Goal: Navigation & Orientation: Find specific page/section

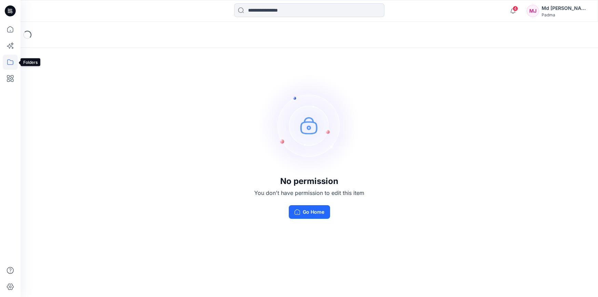
click at [9, 60] on icon at bounding box center [10, 62] width 15 height 15
click at [33, 52] on icon "button" at bounding box center [32, 53] width 5 height 5
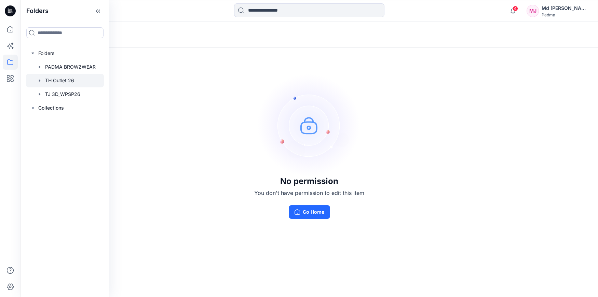
click at [44, 80] on div at bounding box center [65, 81] width 78 height 14
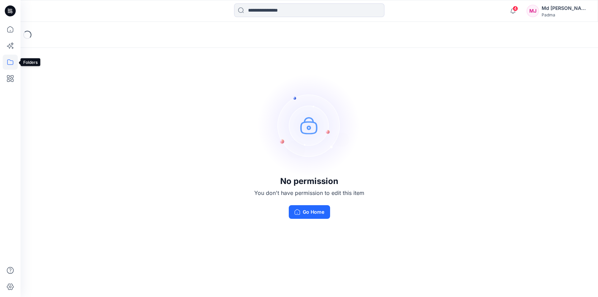
click at [8, 61] on icon at bounding box center [10, 62] width 15 height 15
click at [36, 52] on div at bounding box center [65, 53] width 78 height 14
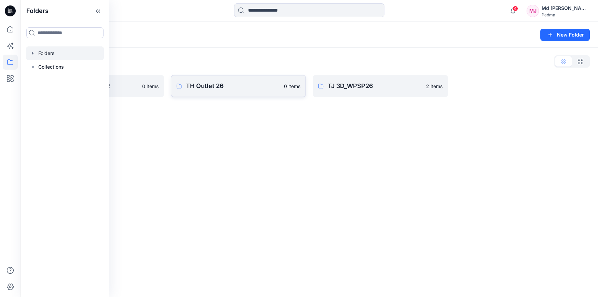
click at [197, 88] on p "TH Outlet 26" at bounding box center [233, 86] width 94 height 10
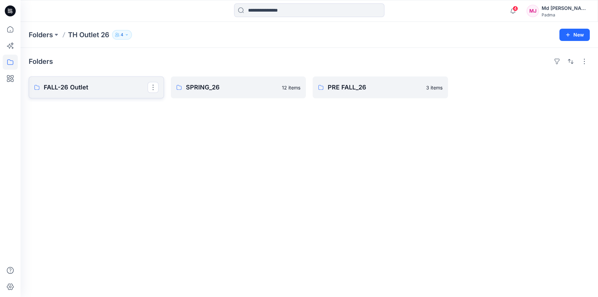
click at [60, 89] on p "FALL-26 Outlet" at bounding box center [96, 88] width 104 height 10
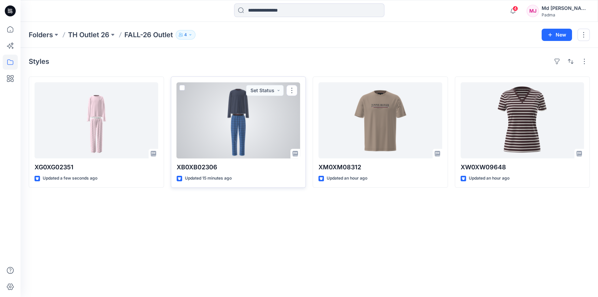
click at [234, 120] on div at bounding box center [239, 120] width 124 height 76
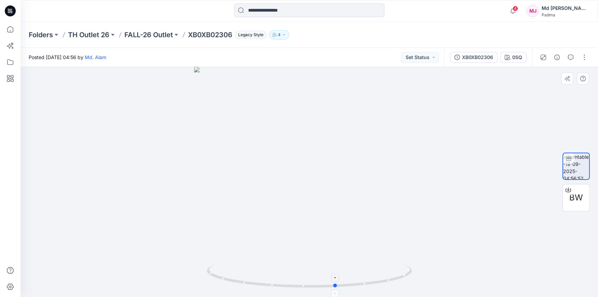
drag, startPoint x: 310, startPoint y: 285, endPoint x: 337, endPoint y: 292, distance: 27.9
click at [337, 290] on icon at bounding box center [310, 277] width 207 height 26
click at [7, 62] on icon at bounding box center [10, 61] width 6 height 5
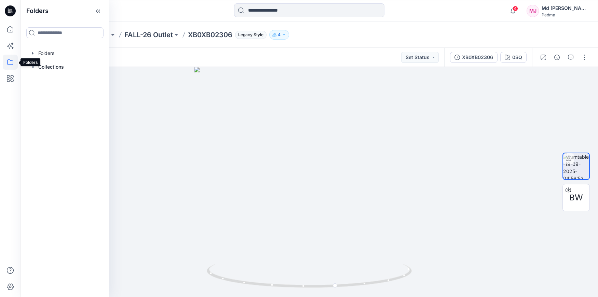
click at [9, 62] on icon at bounding box center [10, 62] width 15 height 15
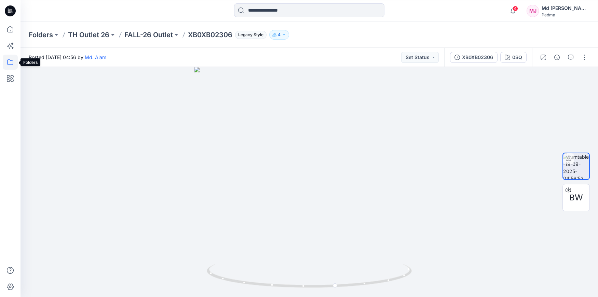
click at [11, 61] on icon at bounding box center [10, 62] width 15 height 15
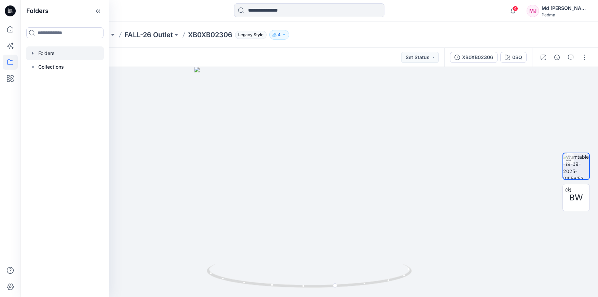
click at [34, 54] on icon "button" at bounding box center [32, 53] width 5 height 5
click at [47, 79] on div at bounding box center [65, 81] width 78 height 14
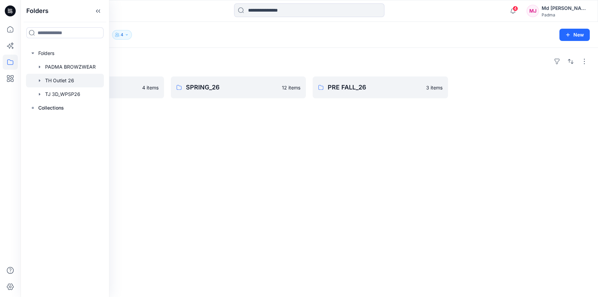
click at [55, 82] on div at bounding box center [65, 81] width 78 height 14
click at [47, 80] on div at bounding box center [65, 81] width 78 height 14
drag, startPoint x: 47, startPoint y: 80, endPoint x: 40, endPoint y: 80, distance: 7.5
click at [40, 80] on icon "button" at bounding box center [39, 80] width 1 height 2
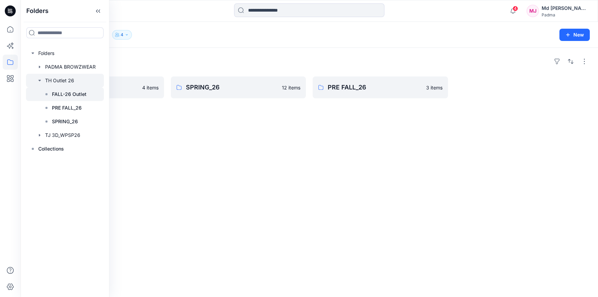
click at [61, 93] on p "FALL-26 Outlet" at bounding box center [69, 94] width 35 height 8
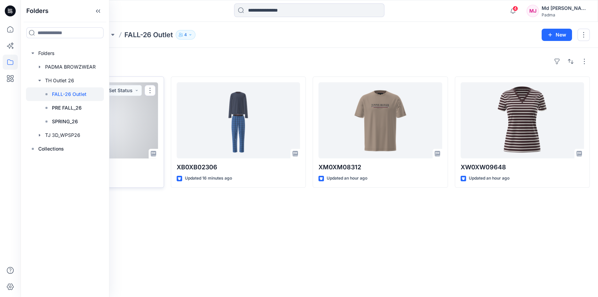
click at [122, 125] on div at bounding box center [97, 120] width 124 height 76
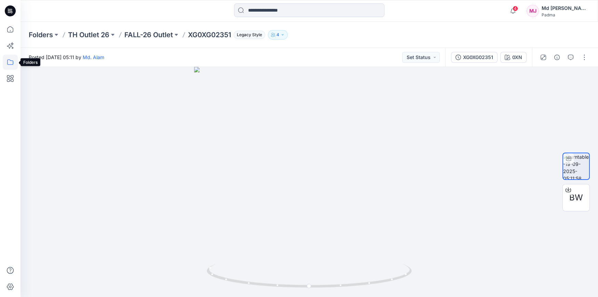
click at [9, 63] on icon at bounding box center [10, 62] width 15 height 15
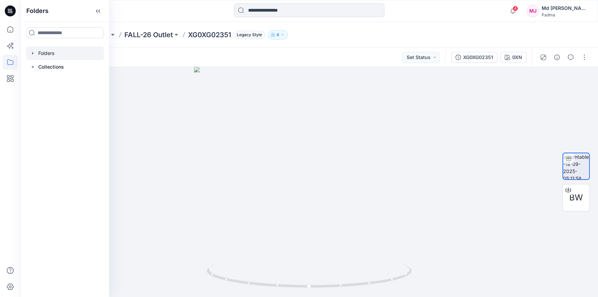
click at [31, 54] on icon "button" at bounding box center [32, 53] width 5 height 5
click at [44, 80] on div at bounding box center [65, 81] width 78 height 14
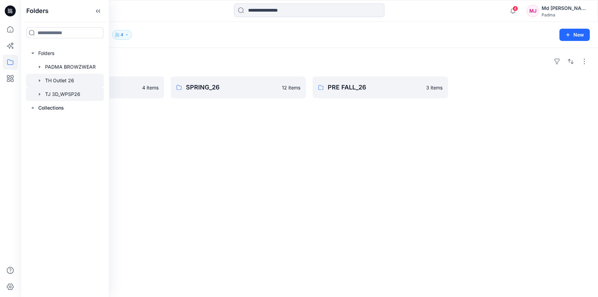
click at [39, 93] on icon "button" at bounding box center [39, 94] width 5 height 5
click at [50, 81] on div at bounding box center [65, 81] width 79 height 14
click at [39, 80] on icon "button" at bounding box center [39, 80] width 1 height 2
click at [74, 95] on p "FALL-26 Outlet" at bounding box center [69, 94] width 35 height 8
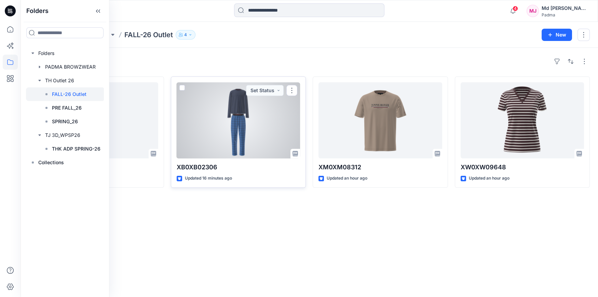
click at [239, 126] on div at bounding box center [239, 120] width 124 height 76
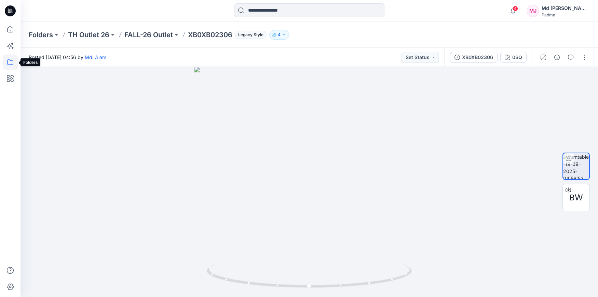
click at [10, 62] on icon at bounding box center [10, 62] width 15 height 15
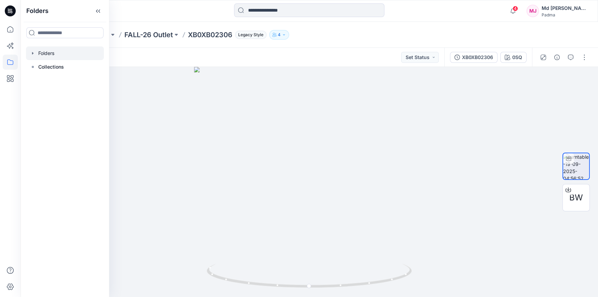
click at [32, 54] on icon "button" at bounding box center [32, 53] width 5 height 5
click at [53, 82] on div at bounding box center [65, 81] width 78 height 14
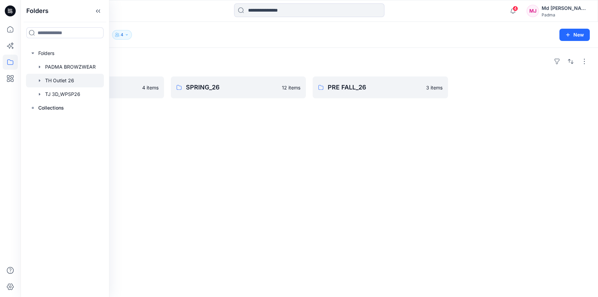
click at [59, 82] on div at bounding box center [65, 81] width 78 height 14
click at [44, 81] on div at bounding box center [65, 81] width 78 height 14
click at [87, 146] on div "Folders Folders PADMA BROWZWEAR TH Outlet 26 TJ 3D_WPSP26 Collections" at bounding box center [64, 148] width 89 height 297
click at [40, 81] on icon "button" at bounding box center [39, 80] width 5 height 5
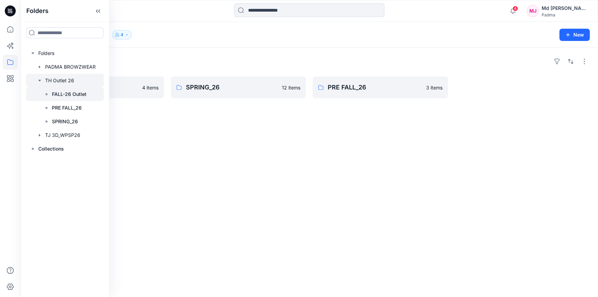
click at [61, 94] on p "FALL-26 Outlet" at bounding box center [69, 94] width 35 height 8
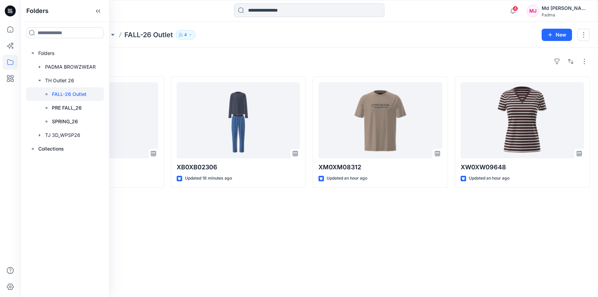
click at [64, 189] on div "Folders Folders PADMA BROWZWEAR TH Outlet 26 FALL-26 Outlet PRE FALL_26 SPRING_…" at bounding box center [64, 148] width 89 height 297
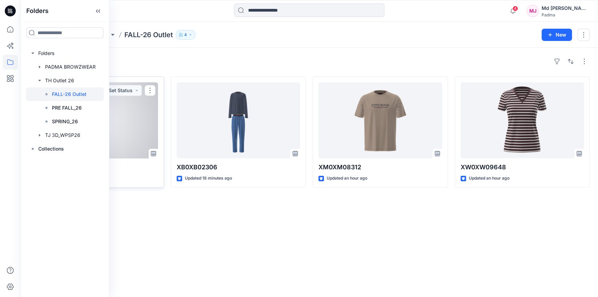
click at [141, 117] on div at bounding box center [97, 120] width 124 height 76
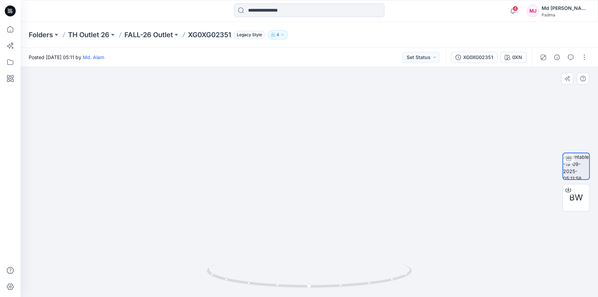
drag, startPoint x: 315, startPoint y: 180, endPoint x: 309, endPoint y: 102, distance: 78.1
click at [309, 102] on img at bounding box center [300, 2] width 803 height 592
drag, startPoint x: 306, startPoint y: 164, endPoint x: 305, endPoint y: 99, distance: 65.3
drag, startPoint x: 310, startPoint y: 136, endPoint x: 310, endPoint y: 63, distance: 73.1
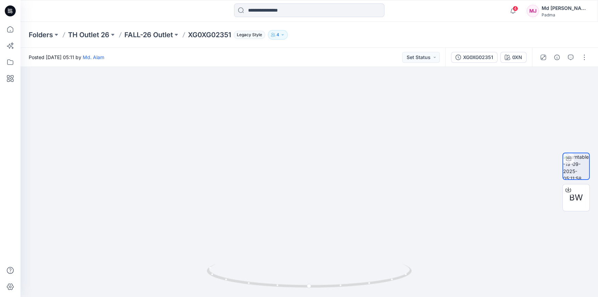
drag, startPoint x: 331, startPoint y: 174, endPoint x: 329, endPoint y: 144, distance: 29.8
drag, startPoint x: 321, startPoint y: 150, endPoint x: 357, endPoint y: 224, distance: 83.0
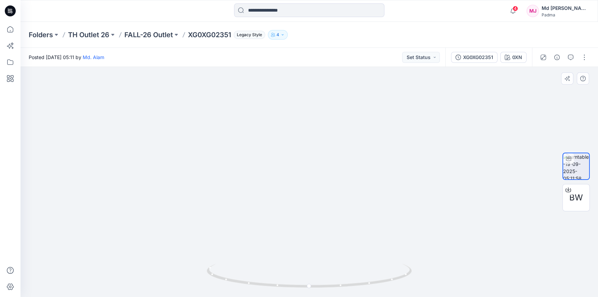
drag, startPoint x: 338, startPoint y: 198, endPoint x: 339, endPoint y: 211, distance: 13.7
drag, startPoint x: 331, startPoint y: 123, endPoint x: 337, endPoint y: 228, distance: 104.4
drag, startPoint x: 324, startPoint y: 131, endPoint x: 329, endPoint y: 191, distance: 60.3
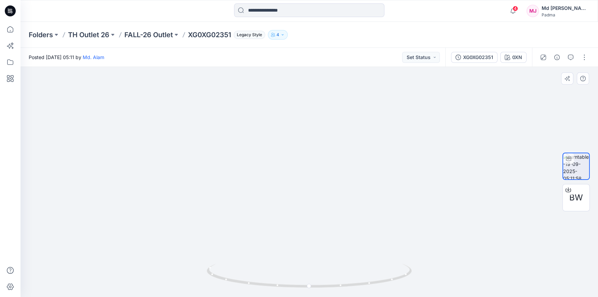
drag, startPoint x: 333, startPoint y: 134, endPoint x: 342, endPoint y: 245, distance: 111.4
drag, startPoint x: 334, startPoint y: 178, endPoint x: 343, endPoint y: 261, distance: 83.5
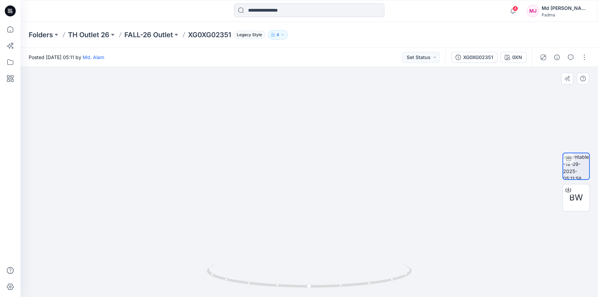
drag, startPoint x: 332, startPoint y: 166, endPoint x: 332, endPoint y: 214, distance: 47.8
drag, startPoint x: 328, startPoint y: 170, endPoint x: 328, endPoint y: 235, distance: 65.3
drag, startPoint x: 327, startPoint y: 308, endPoint x: 318, endPoint y: 245, distance: 63.1
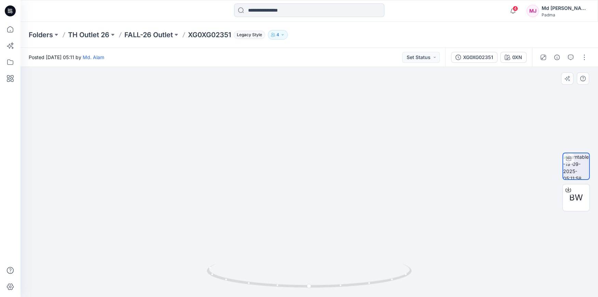
click at [327, 297] on html "4 Notifications Md. Alam shared XG0XG02351 in FALL-26 Outlet (Unknown) 5 minute…" at bounding box center [299, 148] width 598 height 297
drag, startPoint x: 320, startPoint y: 214, endPoint x: 317, endPoint y: 261, distance: 47.3
click at [317, 261] on img at bounding box center [328, 79] width 1399 height 437
drag, startPoint x: 309, startPoint y: 287, endPoint x: 224, endPoint y: 287, distance: 85.4
click at [224, 287] on icon at bounding box center [310, 277] width 207 height 26
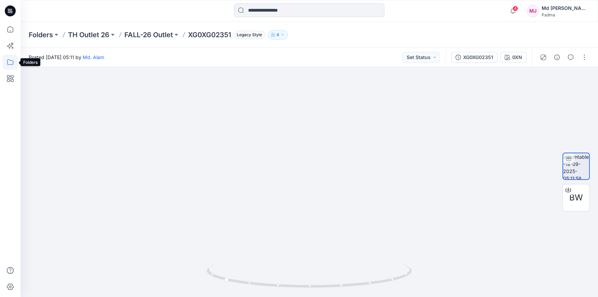
click at [8, 61] on icon at bounding box center [10, 62] width 15 height 15
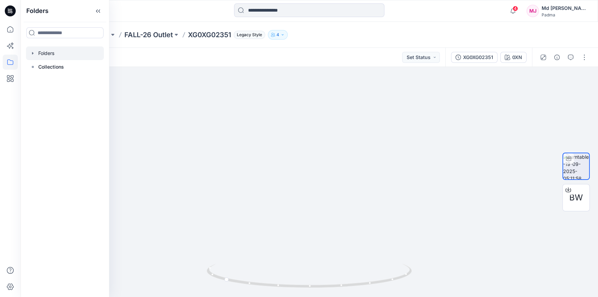
click at [32, 54] on icon "button" at bounding box center [32, 53] width 1 height 2
click at [55, 80] on div at bounding box center [65, 81] width 78 height 14
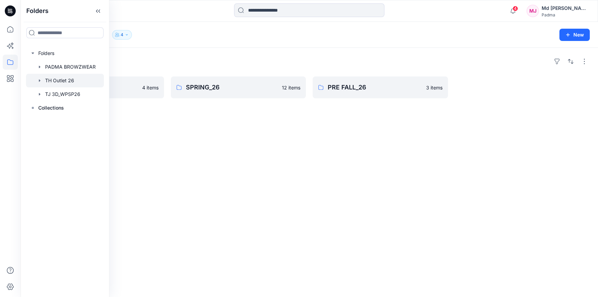
click at [55, 80] on div at bounding box center [65, 81] width 78 height 14
drag, startPoint x: 55, startPoint y: 80, endPoint x: 39, endPoint y: 81, distance: 16.8
click at [39, 81] on icon "button" at bounding box center [39, 80] width 5 height 5
click at [73, 94] on p "FALL-26 Outlet" at bounding box center [69, 94] width 35 height 8
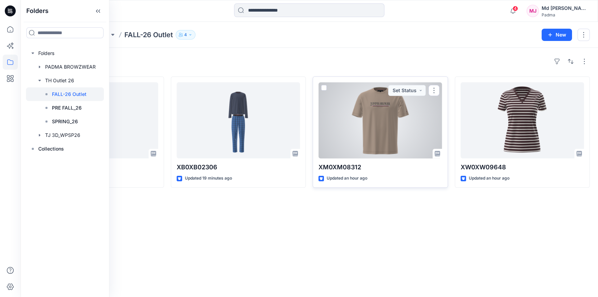
click at [383, 117] on div at bounding box center [380, 120] width 124 height 76
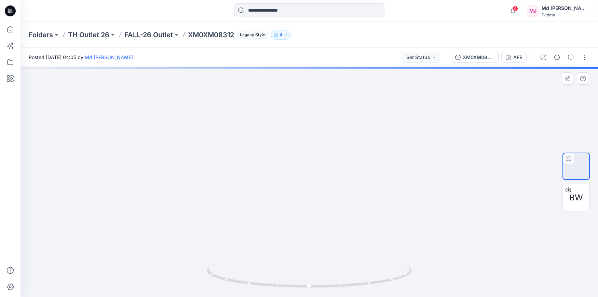
drag, startPoint x: 291, startPoint y: 242, endPoint x: 290, endPoint y: 254, distance: 12.1
click at [290, 254] on img at bounding box center [309, 86] width 612 height 421
click at [285, 192] on img at bounding box center [211, 127] width 898 height 341
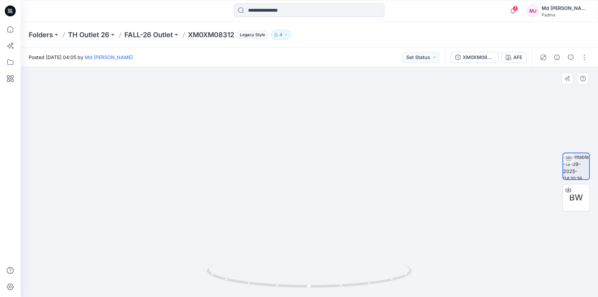
drag, startPoint x: 282, startPoint y: 213, endPoint x: 284, endPoint y: 161, distance: 52.0
click at [282, 175] on img at bounding box center [309, 176] width 326 height 241
drag, startPoint x: 279, startPoint y: 104, endPoint x: 277, endPoint y: 70, distance: 34.2
click at [277, 81] on img at bounding box center [309, 135] width 326 height 326
click at [9, 62] on icon at bounding box center [10, 62] width 15 height 15
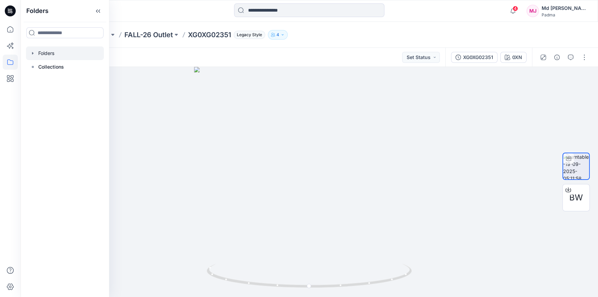
click at [34, 54] on icon "button" at bounding box center [32, 53] width 5 height 5
click at [60, 80] on div at bounding box center [65, 81] width 78 height 14
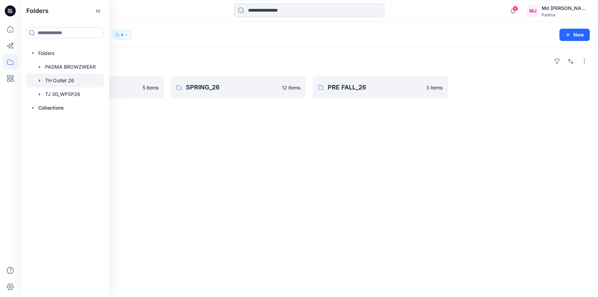
click at [40, 81] on icon "button" at bounding box center [39, 80] width 5 height 5
click at [66, 95] on p "FALL-26 Outlet" at bounding box center [69, 94] width 35 height 8
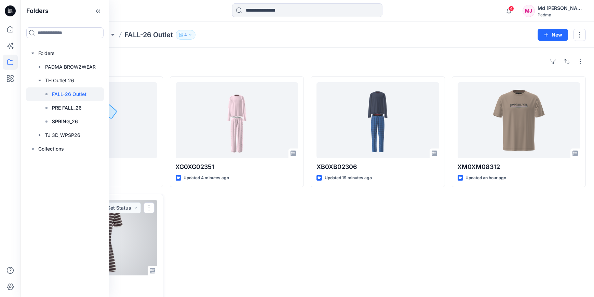
click at [118, 242] on div at bounding box center [96, 238] width 123 height 76
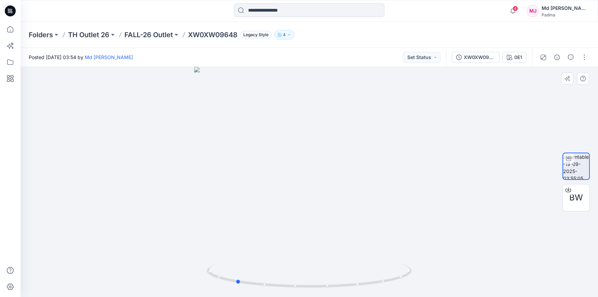
drag, startPoint x: 308, startPoint y: 287, endPoint x: 439, endPoint y: 280, distance: 131.7
click at [439, 280] on div at bounding box center [308, 182] width 577 height 230
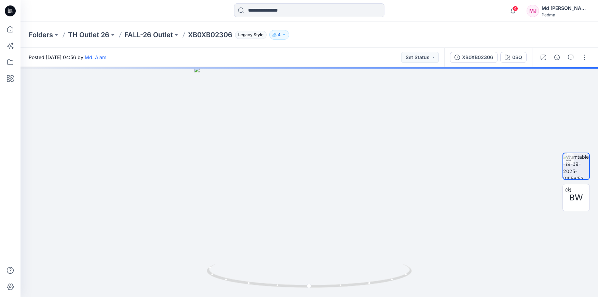
click at [285, 36] on icon "button" at bounding box center [284, 35] width 4 height 4
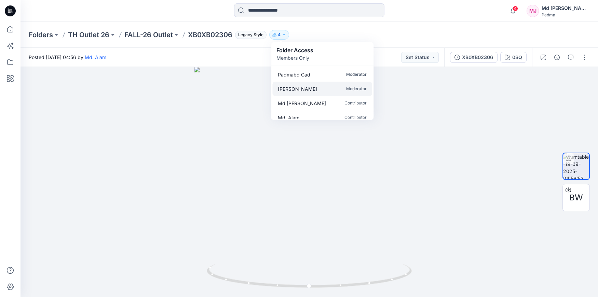
click at [353, 88] on p "Moderator" at bounding box center [356, 88] width 20 height 7
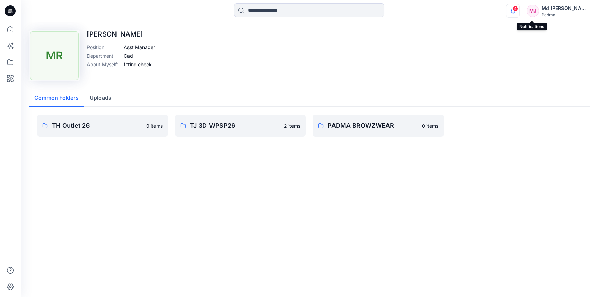
click at [519, 12] on icon "button" at bounding box center [512, 11] width 13 height 14
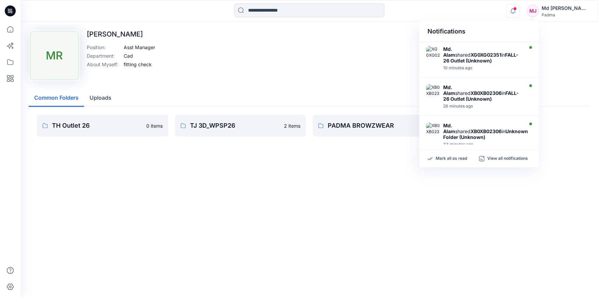
click at [375, 44] on div "[PERSON_NAME] Position : Asst Manager Department : Cad About Myself : fitting c…" at bounding box center [309, 55] width 561 height 51
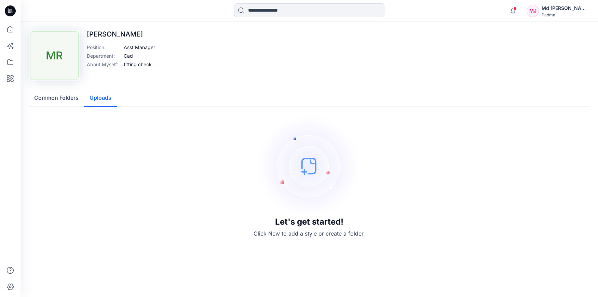
click at [102, 97] on button "Uploads" at bounding box center [100, 98] width 33 height 17
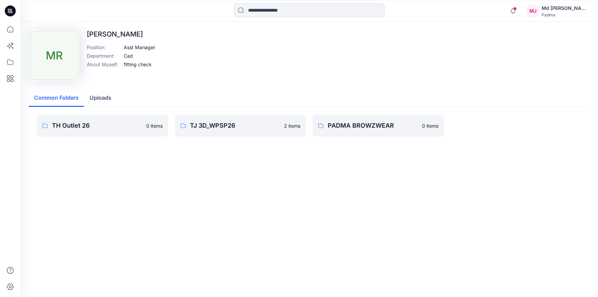
click at [64, 96] on button "Common Folders" at bounding box center [56, 98] width 55 height 17
click at [58, 73] on div "MR" at bounding box center [54, 55] width 49 height 49
click at [130, 66] on p "fitting check" at bounding box center [138, 64] width 28 height 7
click at [566, 10] on div "Md [PERSON_NAME]" at bounding box center [565, 8] width 48 height 8
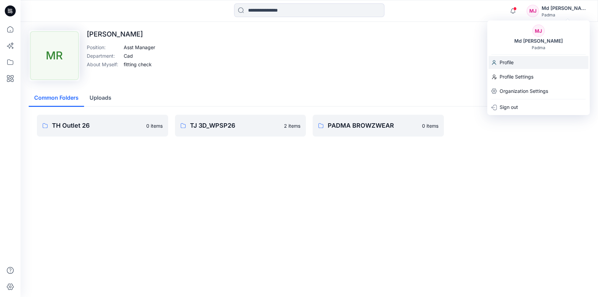
click at [508, 63] on p "Profile" at bounding box center [506, 62] width 14 height 13
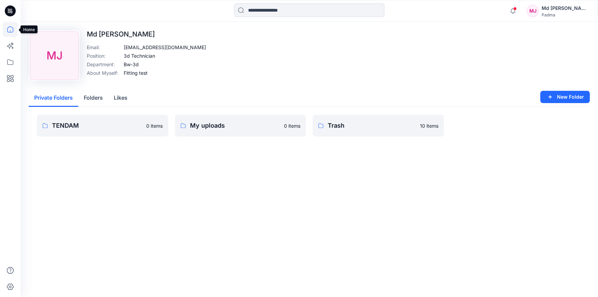
click at [9, 27] on icon at bounding box center [10, 29] width 15 height 15
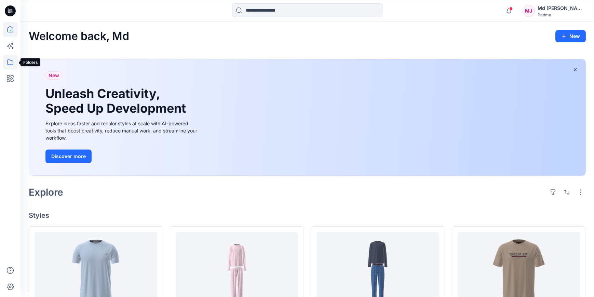
click at [9, 64] on icon at bounding box center [10, 62] width 15 height 15
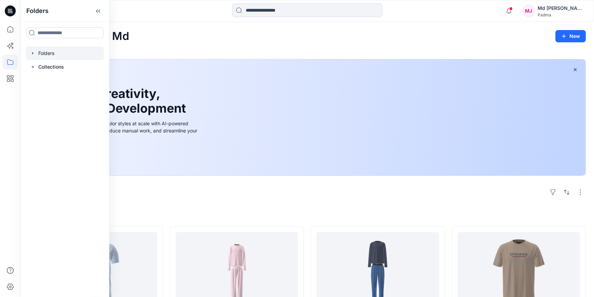
click at [35, 53] on icon "button" at bounding box center [32, 53] width 5 height 5
click at [51, 82] on div at bounding box center [65, 81] width 78 height 14
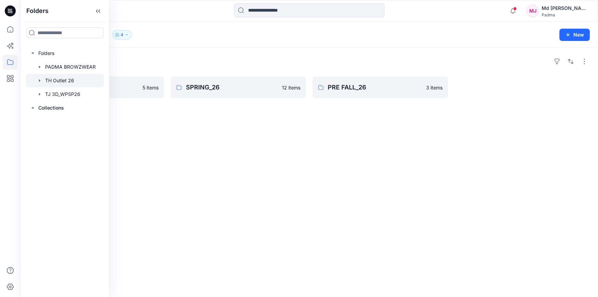
click at [126, 36] on icon "button" at bounding box center [127, 35] width 4 height 4
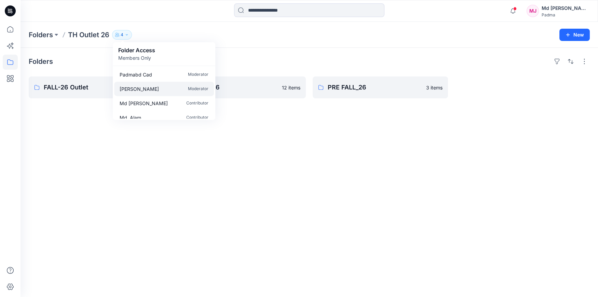
click at [146, 89] on p "[PERSON_NAME]" at bounding box center [139, 88] width 39 height 7
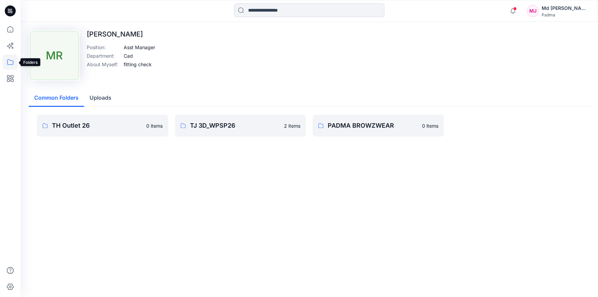
click at [9, 62] on icon at bounding box center [10, 62] width 15 height 15
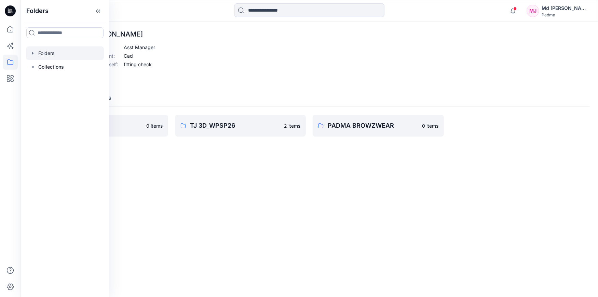
click at [34, 52] on icon "button" at bounding box center [32, 53] width 5 height 5
click at [50, 82] on div at bounding box center [65, 81] width 78 height 14
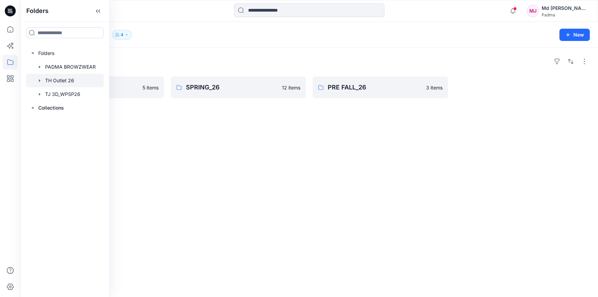
click at [127, 36] on icon "button" at bounding box center [127, 35] width 4 height 4
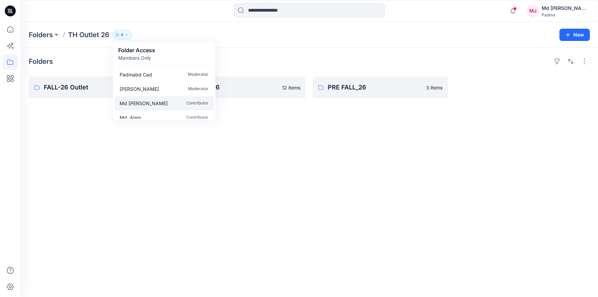
click at [141, 102] on p "Md [PERSON_NAME]" at bounding box center [144, 103] width 48 height 7
